Goal: Task Accomplishment & Management: Use online tool/utility

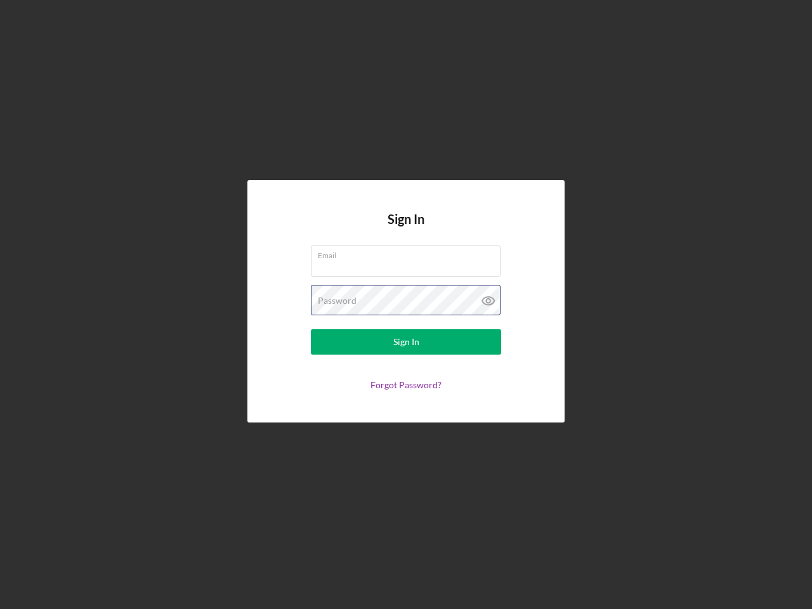
click at [406, 305] on div "Password" at bounding box center [406, 301] width 190 height 32
click at [489, 301] on icon at bounding box center [489, 301] width 32 height 32
